Goal: Feedback & Contribution: Contribute content

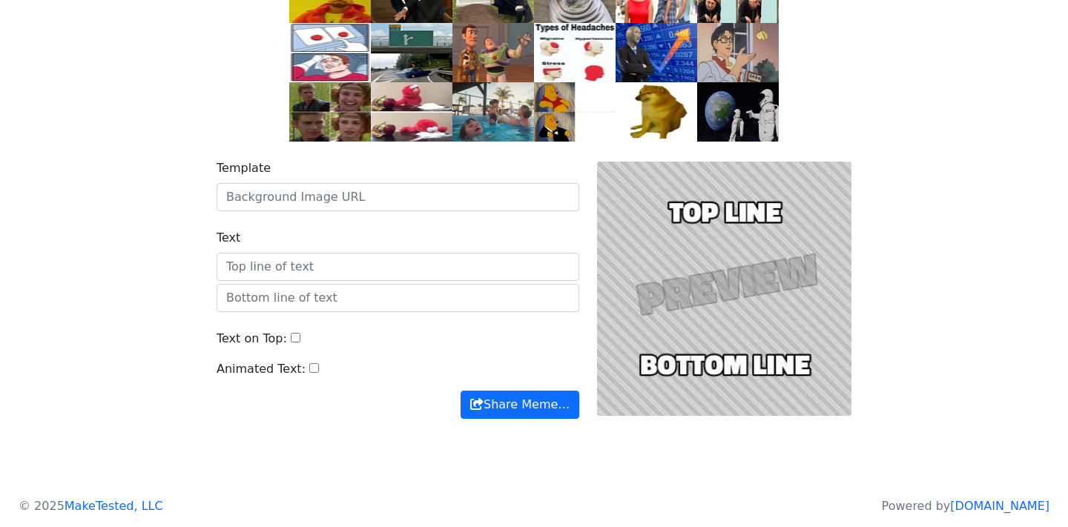
scroll to position [179, 0]
click at [695, 324] on div at bounding box center [724, 289] width 272 height 260
click at [716, 360] on div at bounding box center [724, 289] width 272 height 260
click at [518, 413] on button "Share Meme…" at bounding box center [519, 405] width 119 height 28
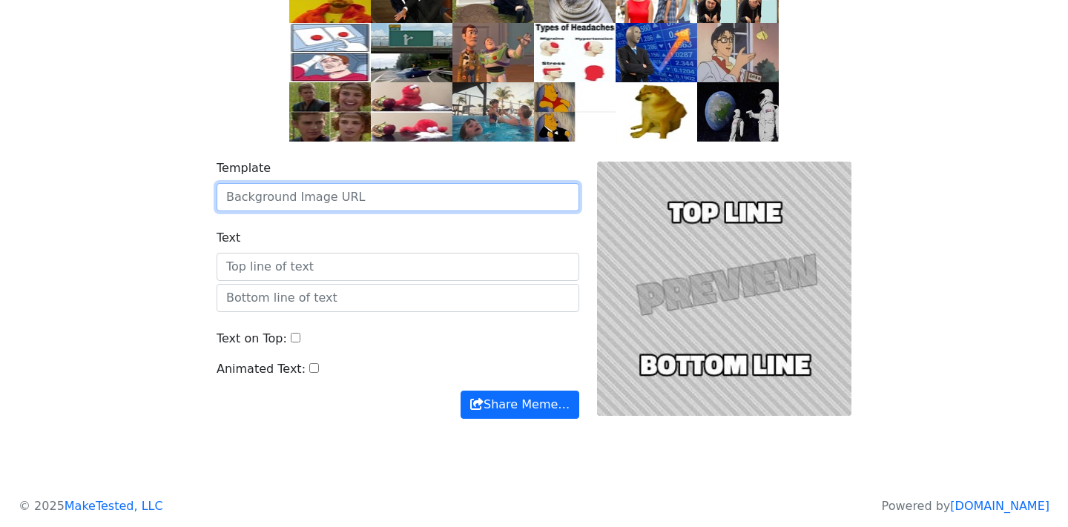
paste input "[DOMAIN_NAME]"
type input "[DOMAIN_NAME]"
paste input "https://i.postimg.cc/jqwM54Bc/Etlo-UGAUYAA9-Fsb.png"
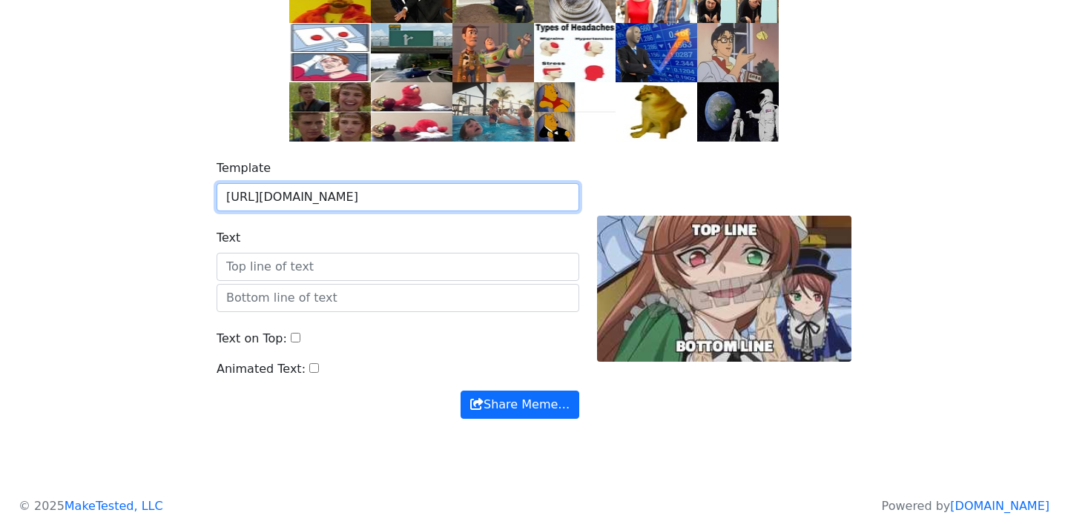
type input "https://i.postimg.cc/jqwM54Bc/Etlo-UGAUYAA9-Fsb.png"
click at [460, 391] on button "Share Meme…" at bounding box center [519, 405] width 119 height 28
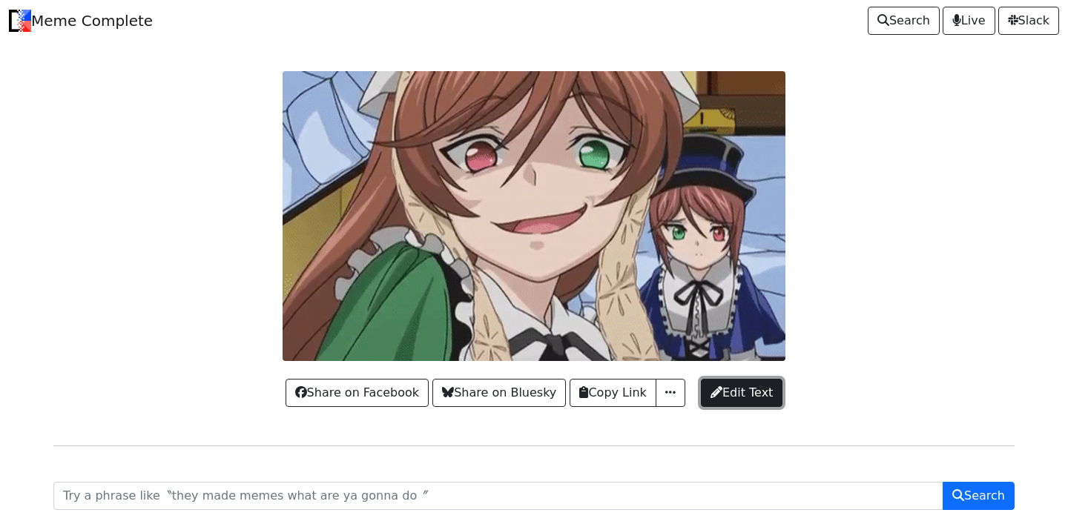
click at [745, 383] on link "Edit Text" at bounding box center [742, 393] width 82 height 28
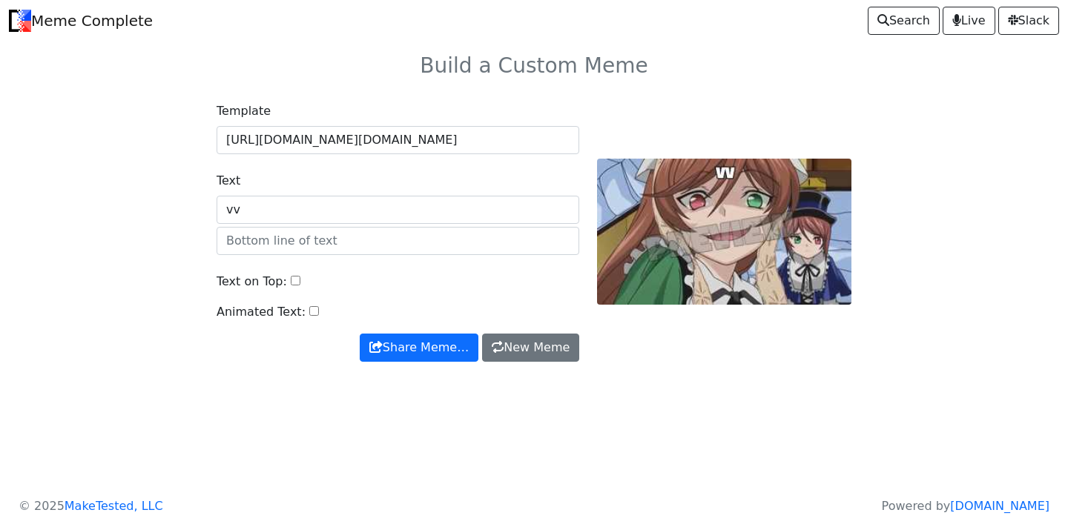
type input "vv"
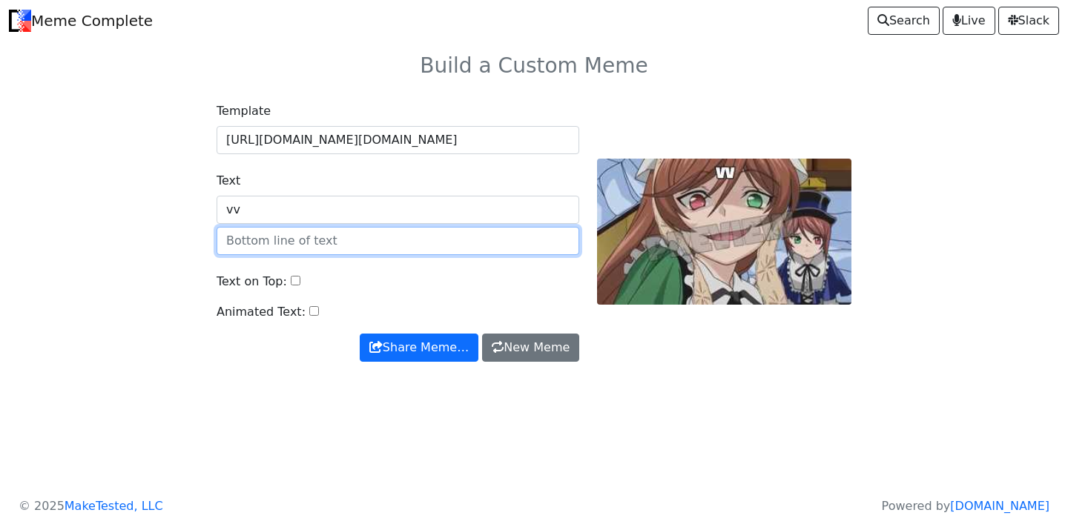
click at [447, 246] on input "text" at bounding box center [397, 241] width 363 height 28
type input "vv"
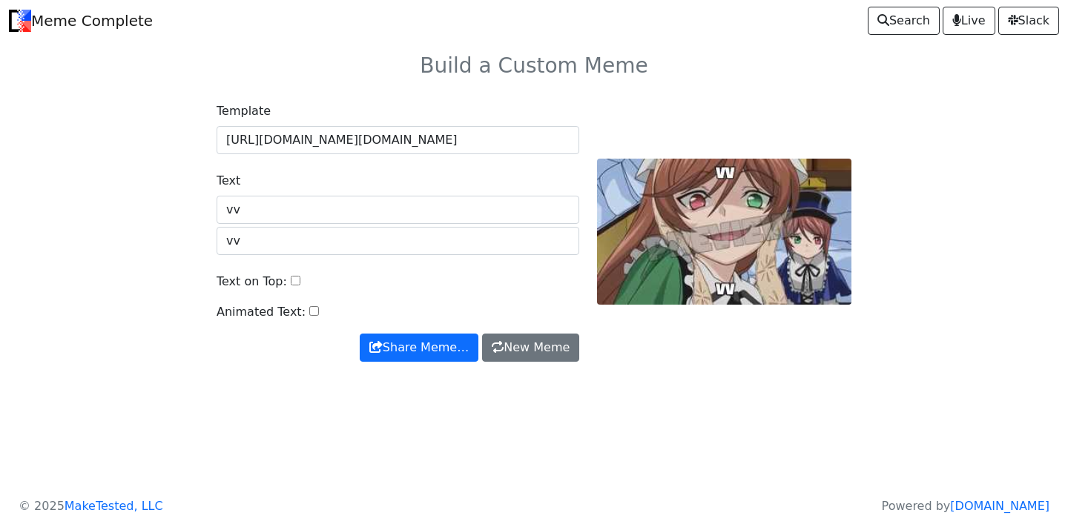
click at [439, 273] on div "Text on Top:" at bounding box center [397, 288] width 363 height 30
click at [309, 314] on input "Animated Text:" at bounding box center [314, 311] width 10 height 10
click at [309, 310] on input "Animated Text:" at bounding box center [314, 311] width 10 height 10
checkbox input "false"
click at [291, 283] on input "Text on Top:" at bounding box center [296, 281] width 10 height 10
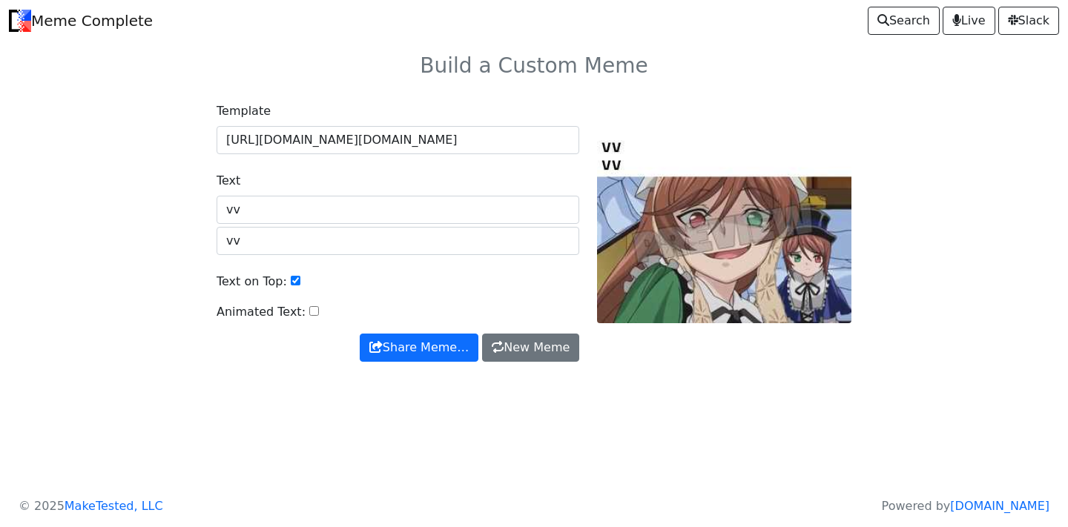
click at [291, 283] on input "Text on Top:" at bounding box center [296, 281] width 10 height 10
checkbox input "false"
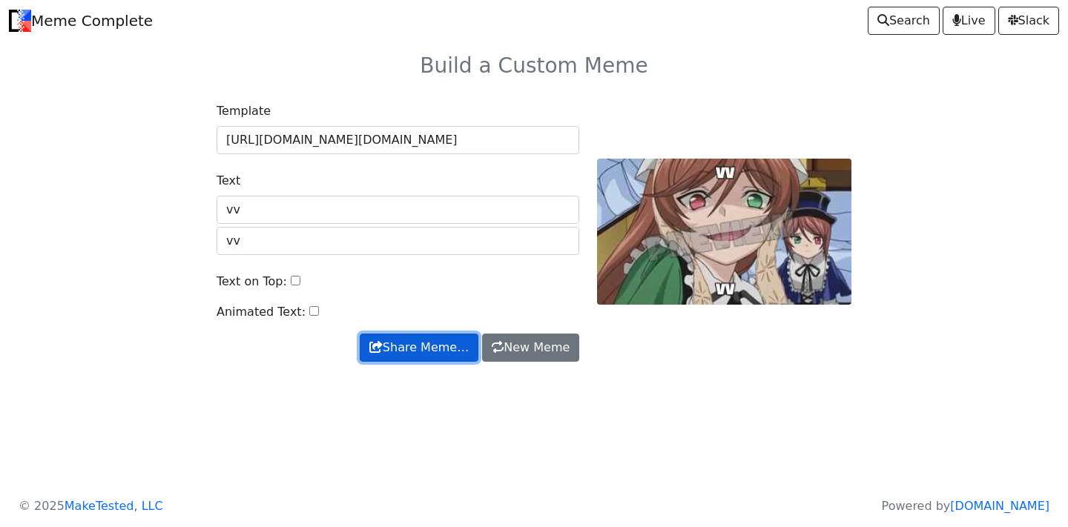
click at [443, 354] on button "Share Meme…" at bounding box center [419, 348] width 119 height 28
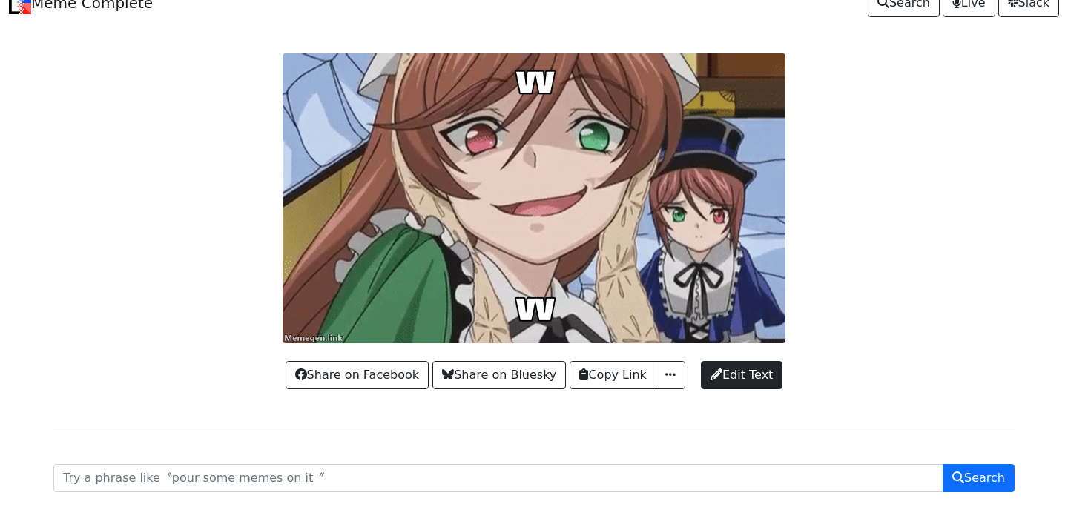
scroll to position [19, 0]
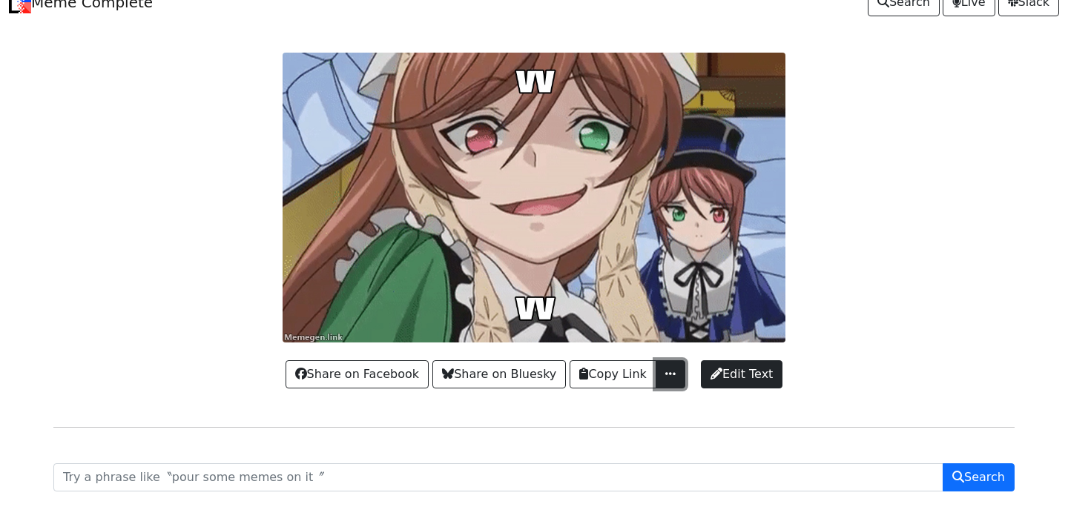
click at [672, 374] on span "button" at bounding box center [670, 374] width 15 height 12
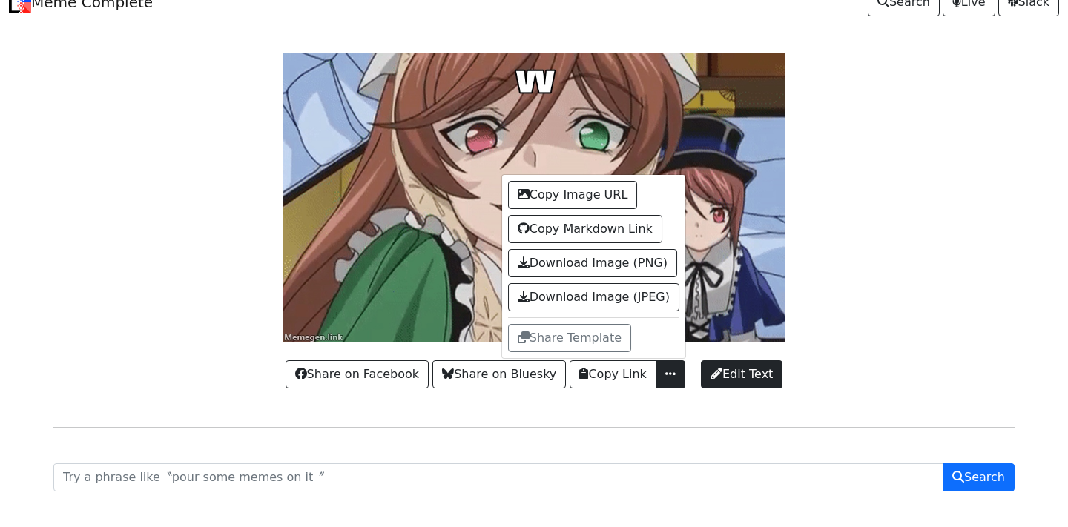
click at [211, 335] on div at bounding box center [533, 198] width 979 height 290
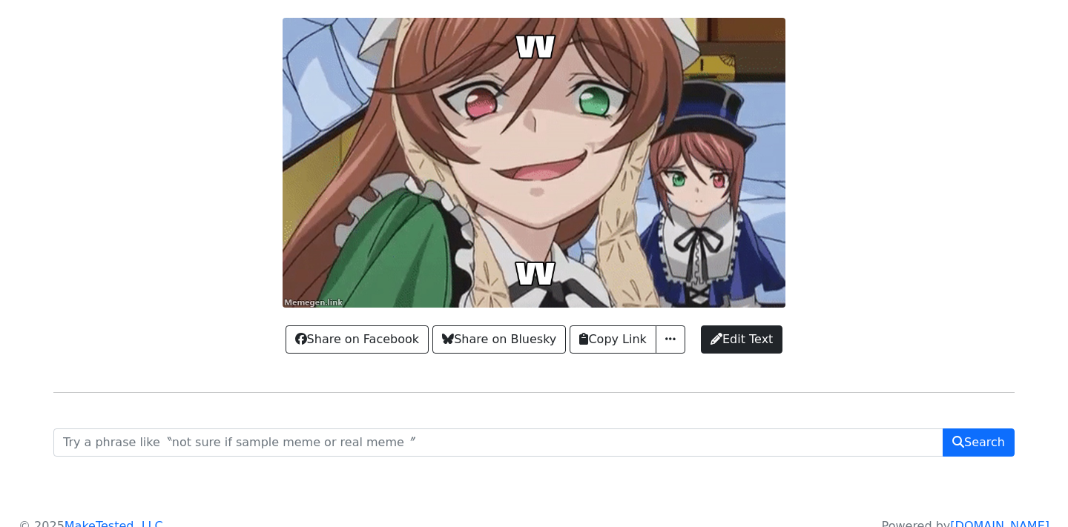
scroll to position [0, 0]
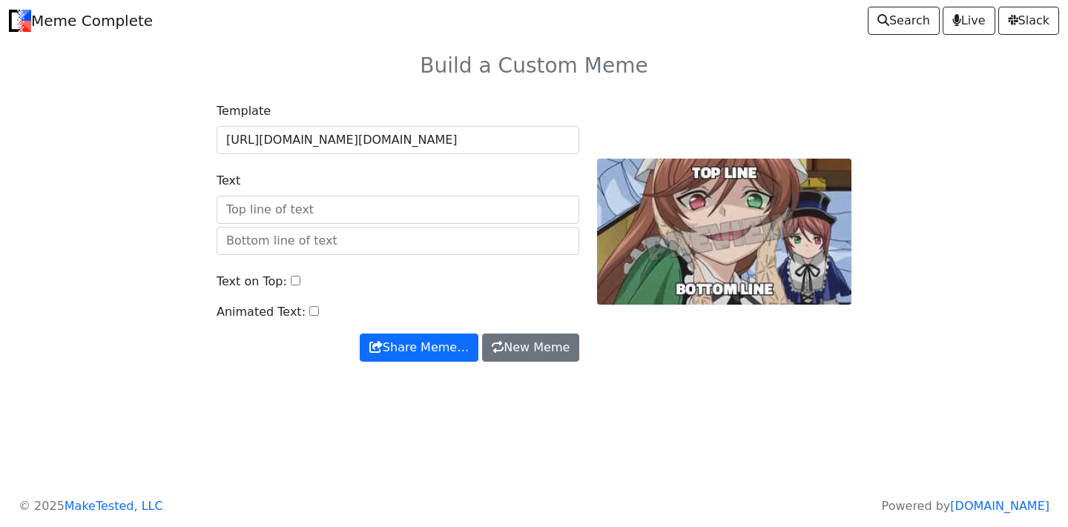
click at [59, 15] on link "Meme Complete" at bounding box center [81, 21] width 144 height 30
